Goal: Use online tool/utility: Utilize a website feature to perform a specific function

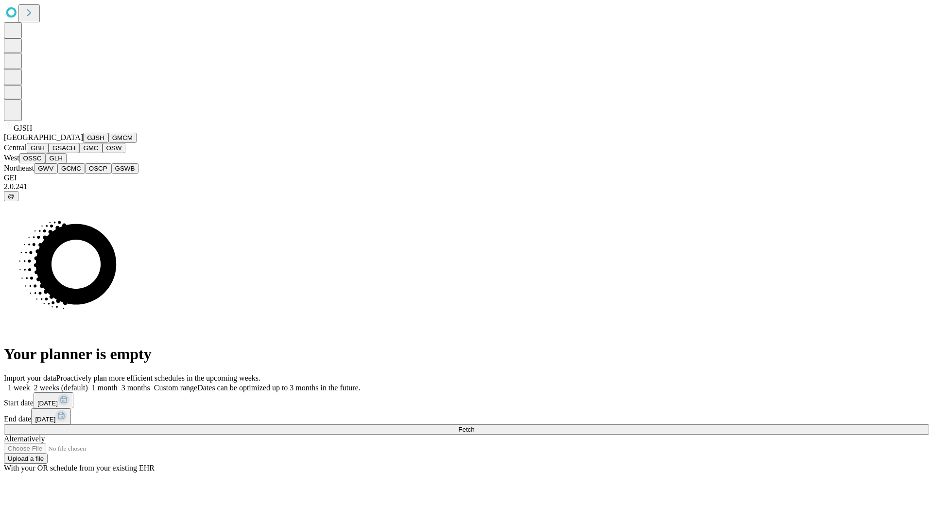
click at [83, 143] on button "GJSH" at bounding box center [95, 138] width 25 height 10
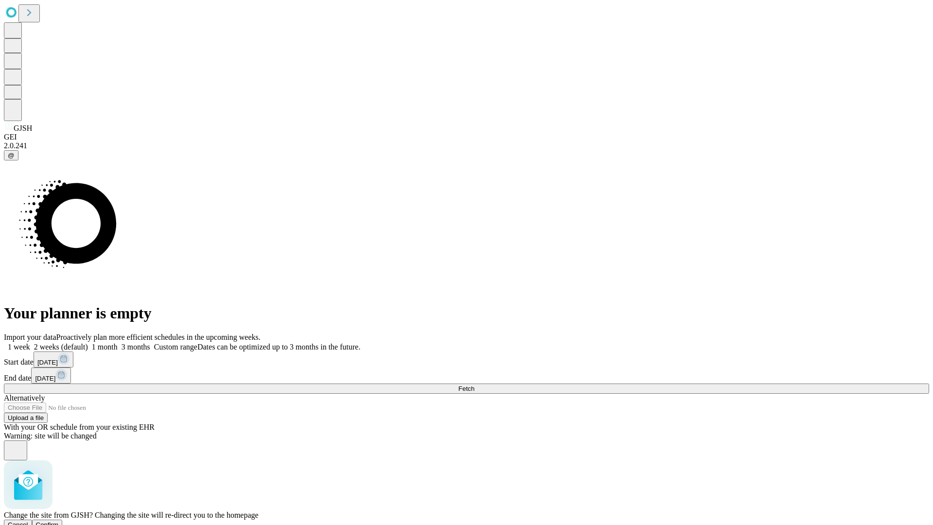
click at [59, 521] on span "Confirm" at bounding box center [47, 524] width 23 height 7
click at [88, 343] on label "2 weeks (default)" at bounding box center [59, 347] width 58 height 8
click at [474, 385] on span "Fetch" at bounding box center [466, 388] width 16 height 7
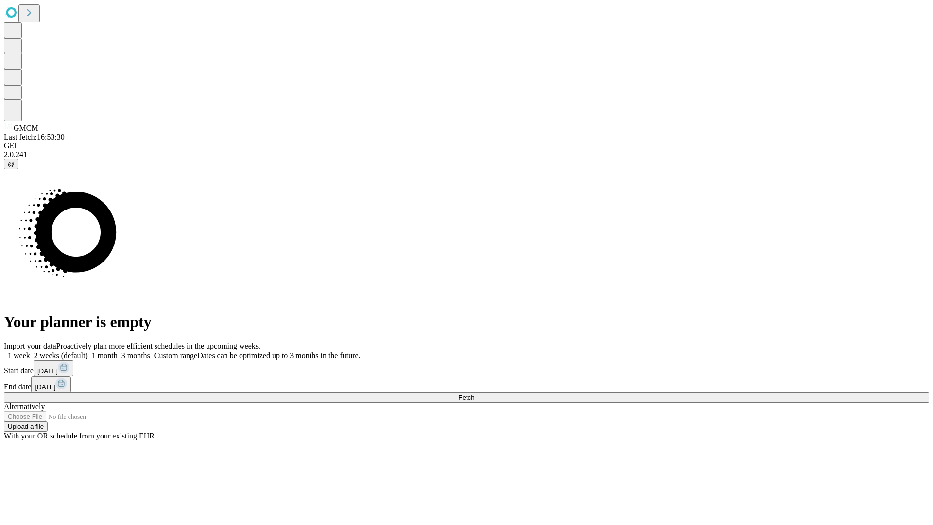
click at [88, 351] on label "2 weeks (default)" at bounding box center [59, 355] width 58 height 8
click at [474, 394] on span "Fetch" at bounding box center [466, 397] width 16 height 7
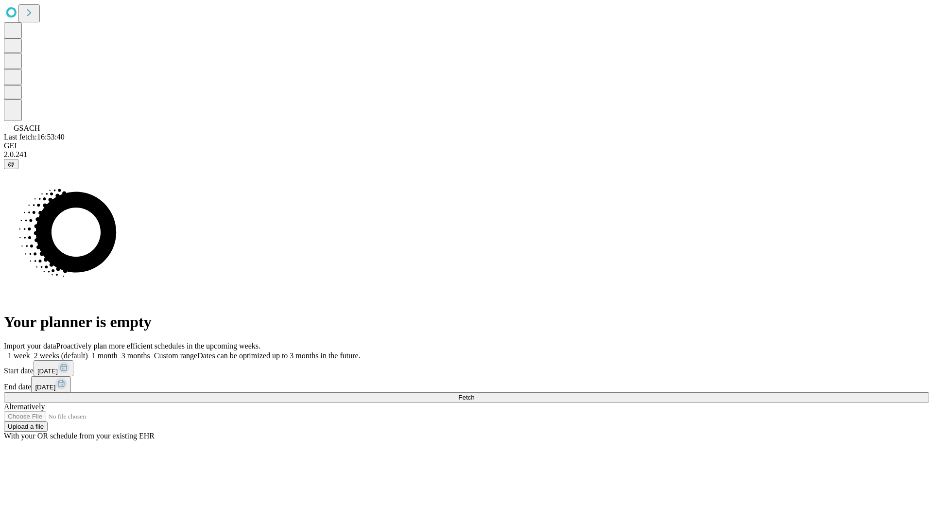
click at [88, 351] on label "2 weeks (default)" at bounding box center [59, 355] width 58 height 8
click at [474, 394] on span "Fetch" at bounding box center [466, 397] width 16 height 7
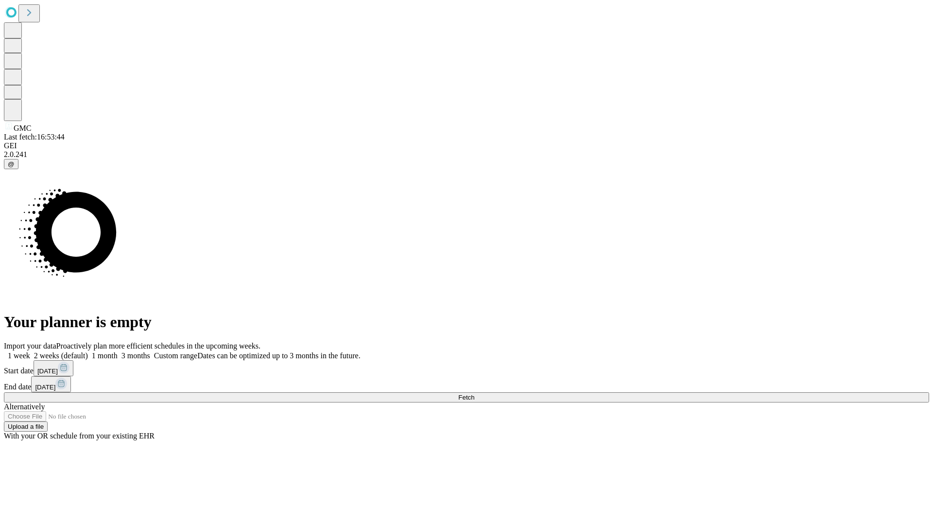
click at [474, 394] on span "Fetch" at bounding box center [466, 397] width 16 height 7
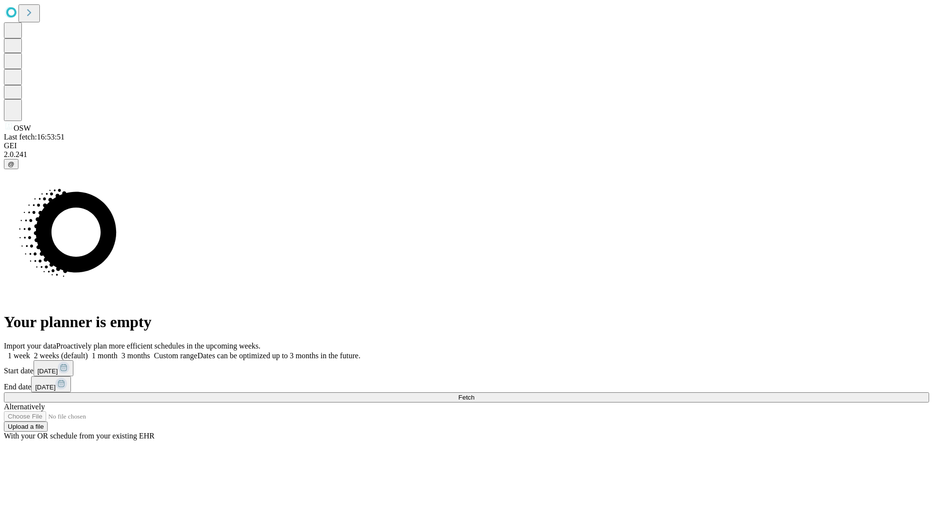
click at [88, 351] on label "2 weeks (default)" at bounding box center [59, 355] width 58 height 8
click at [474, 394] on span "Fetch" at bounding box center [466, 397] width 16 height 7
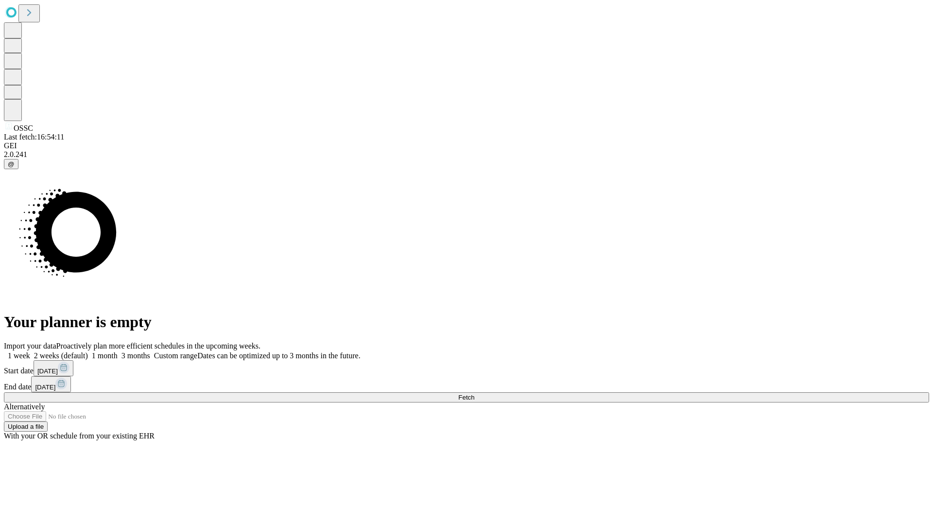
click at [474, 394] on span "Fetch" at bounding box center [466, 397] width 16 height 7
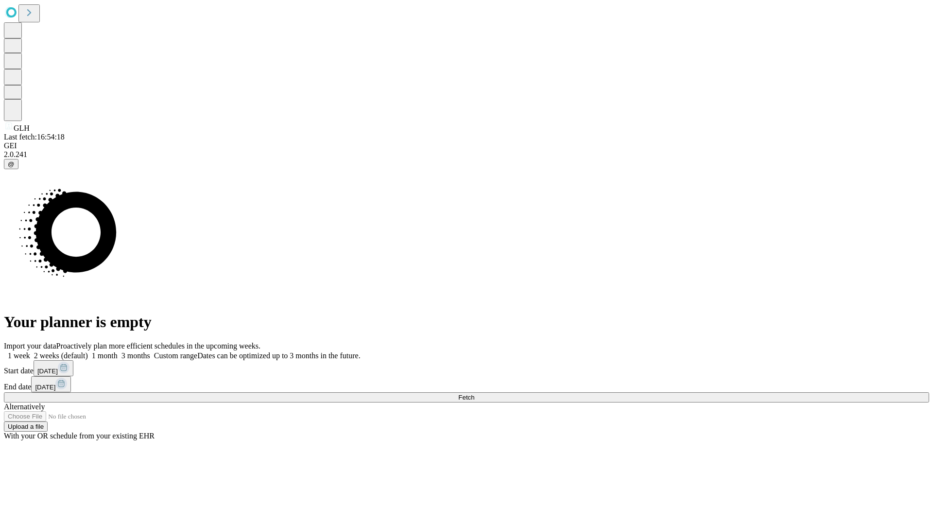
click at [88, 351] on label "2 weeks (default)" at bounding box center [59, 355] width 58 height 8
click at [474, 394] on span "Fetch" at bounding box center [466, 397] width 16 height 7
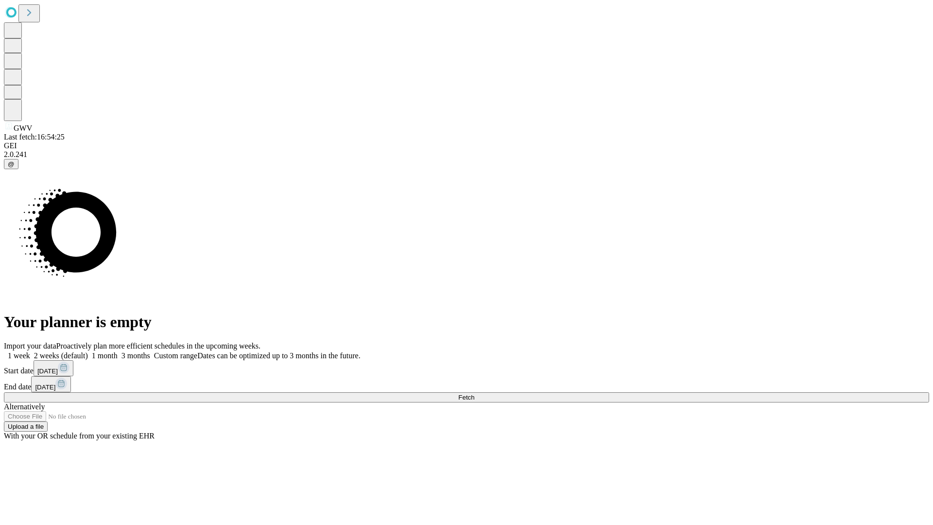
click at [88, 351] on label "2 weeks (default)" at bounding box center [59, 355] width 58 height 8
click at [474, 394] on span "Fetch" at bounding box center [466, 397] width 16 height 7
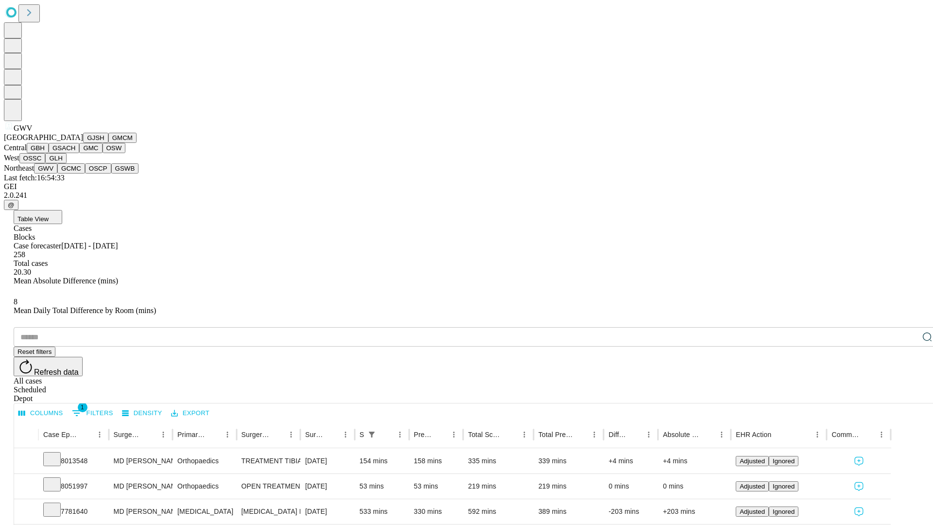
click at [75, 173] on button "GCMC" at bounding box center [71, 168] width 28 height 10
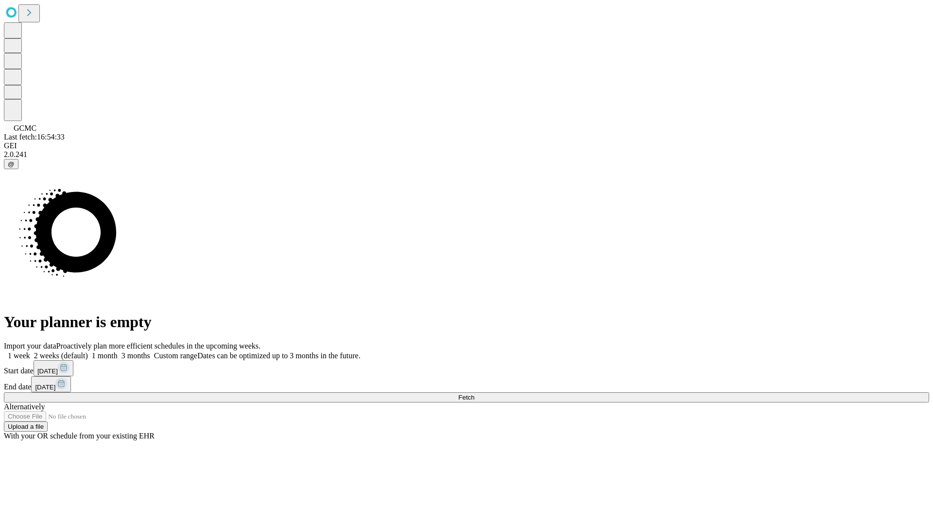
click at [88, 351] on label "2 weeks (default)" at bounding box center [59, 355] width 58 height 8
click at [474, 394] on span "Fetch" at bounding box center [466, 397] width 16 height 7
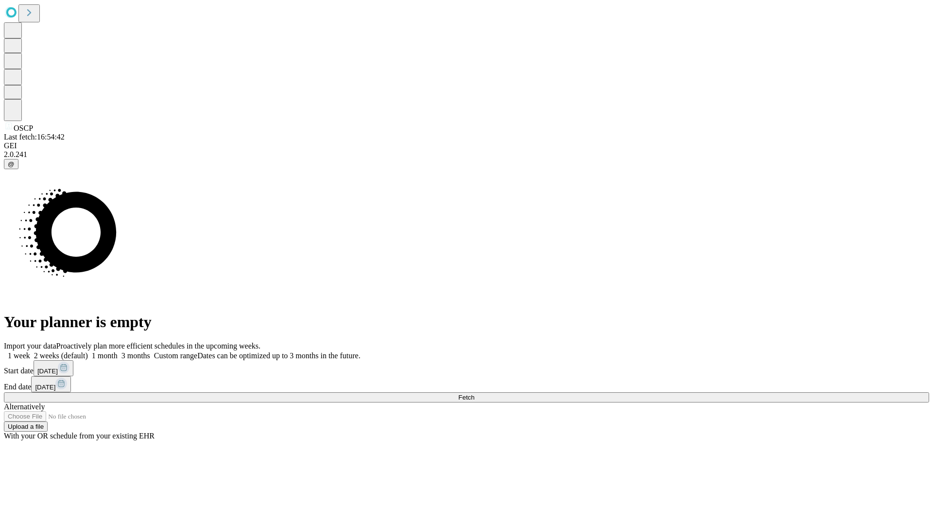
click at [88, 351] on label "2 weeks (default)" at bounding box center [59, 355] width 58 height 8
click at [474, 394] on span "Fetch" at bounding box center [466, 397] width 16 height 7
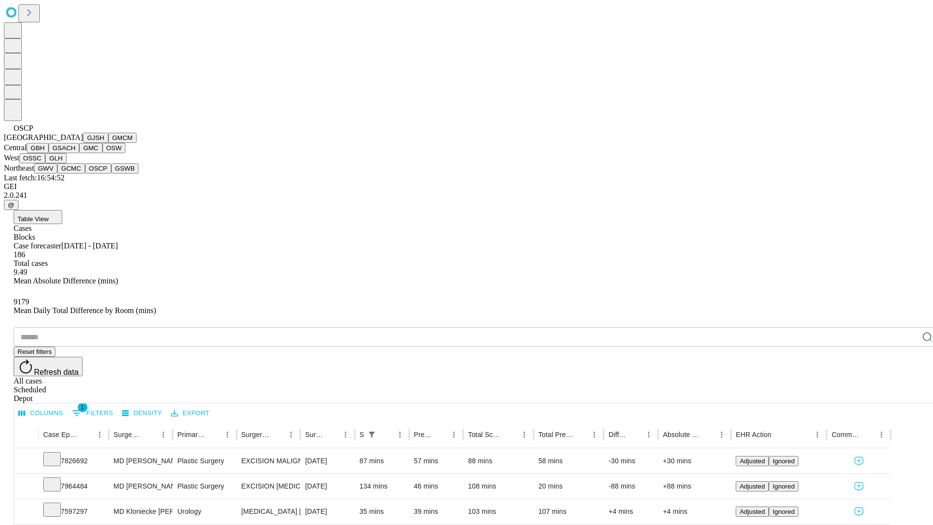
click at [111, 173] on button "GSWB" at bounding box center [125, 168] width 28 height 10
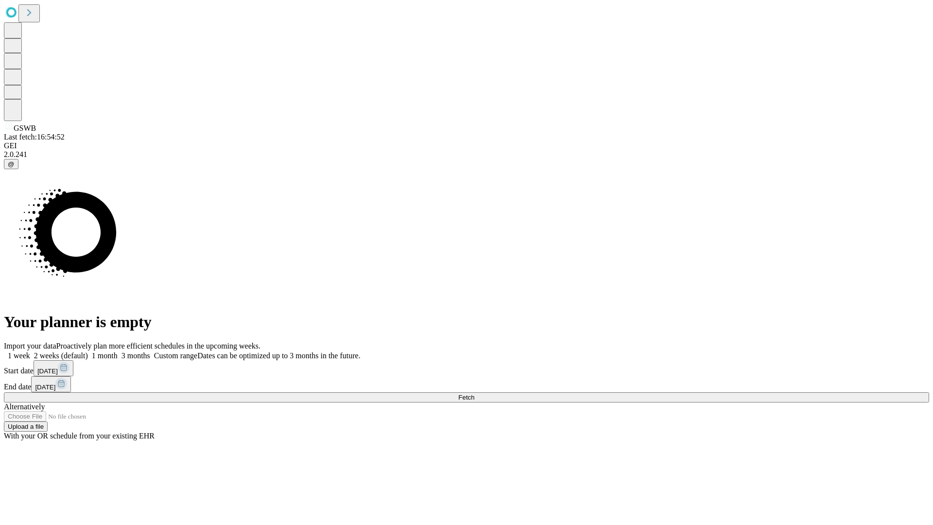
click at [88, 351] on label "2 weeks (default)" at bounding box center [59, 355] width 58 height 8
click at [474, 394] on span "Fetch" at bounding box center [466, 397] width 16 height 7
